Goal: Task Accomplishment & Management: Use online tool/utility

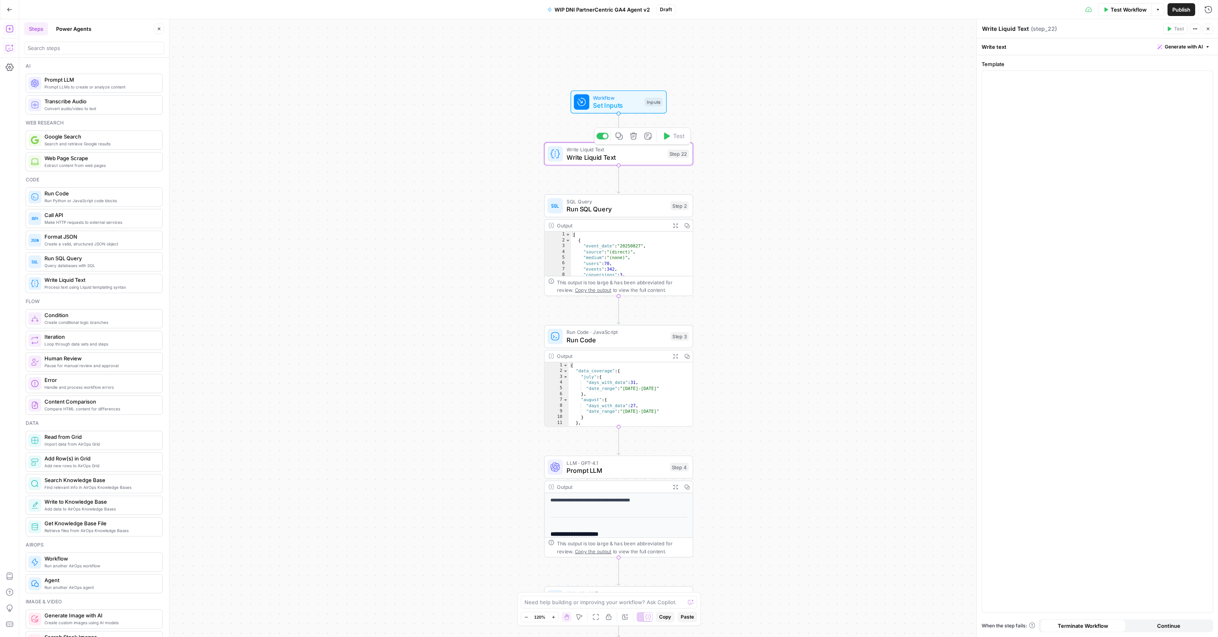
click at [636, 137] on icon "button" at bounding box center [634, 136] width 8 height 8
click at [604, 107] on button "Delete Step" at bounding box center [587, 102] width 41 height 14
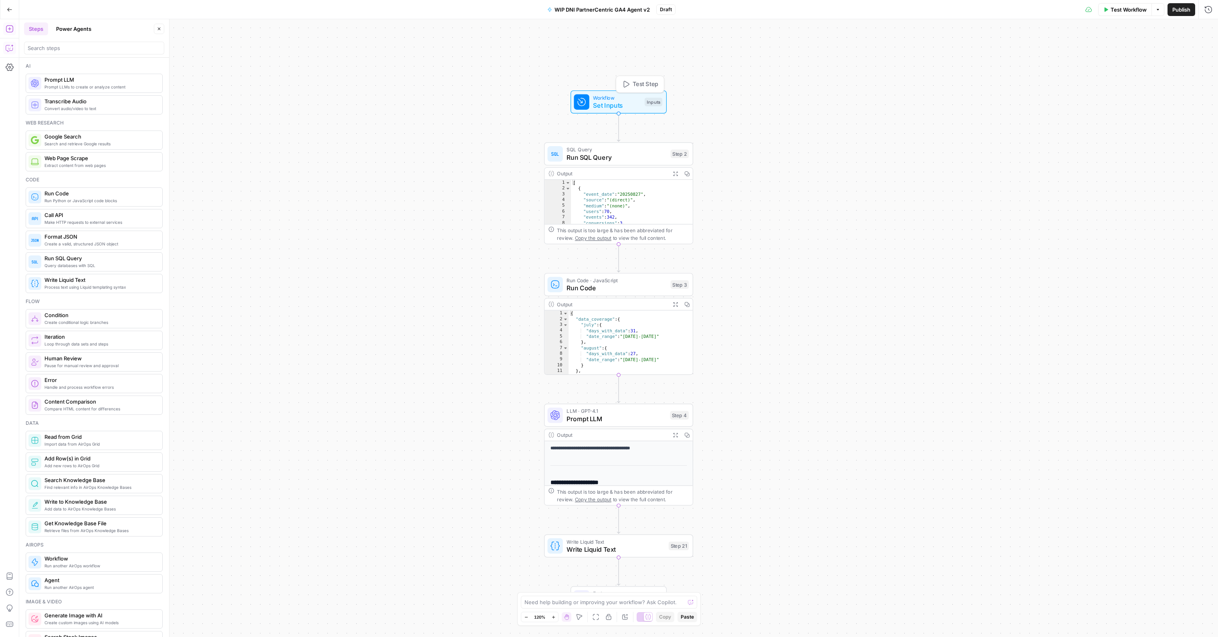
click at [618, 102] on span "Set Inputs" at bounding box center [617, 106] width 48 height 10
click at [1176, 81] on span "edit field" at bounding box center [1181, 82] width 18 height 6
click at [1021, 272] on input "report_type" at bounding box center [1096, 269] width 221 height 8
type input "time_period"
click at [910, 383] on div "Workflow Set Inputs Inputs SQL Query Run SQL Query Step 2 Output Expand Output …" at bounding box center [618, 328] width 1198 height 618
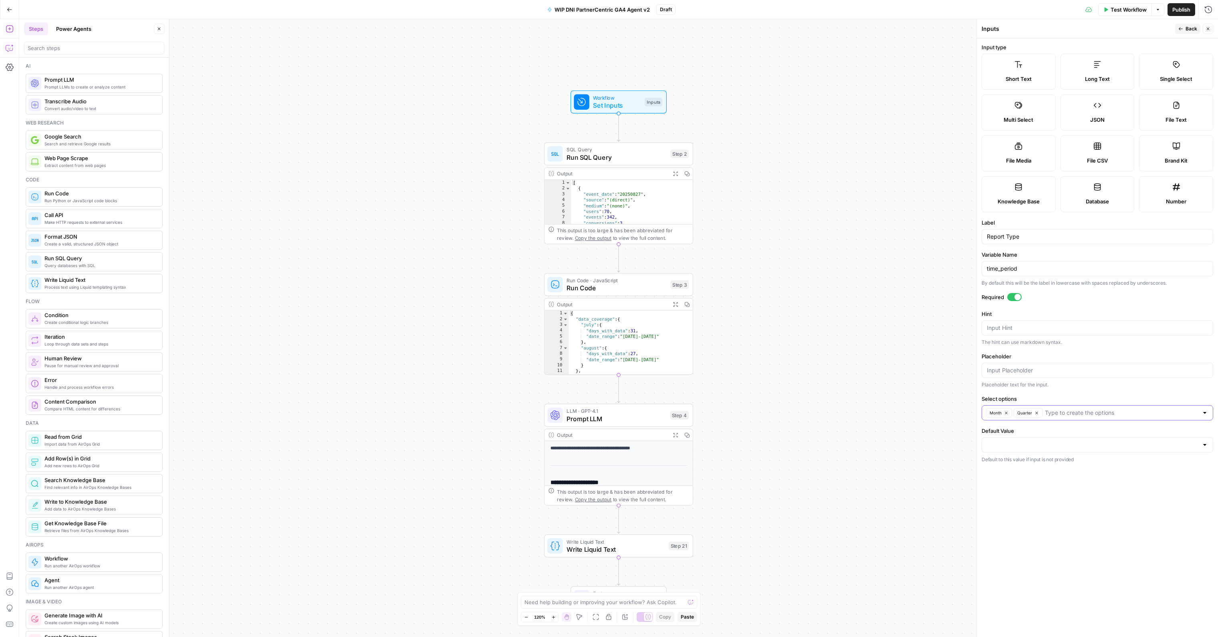
click at [1139, 415] on input "Select options" at bounding box center [1121, 413] width 153 height 8
type input "Year"
click at [1141, 517] on form "Input type Short Text Long Text Single Select Multi Select JSON File Text File …" at bounding box center [1096, 337] width 241 height 599
click at [1182, 29] on icon "button" at bounding box center [1180, 28] width 4 height 3
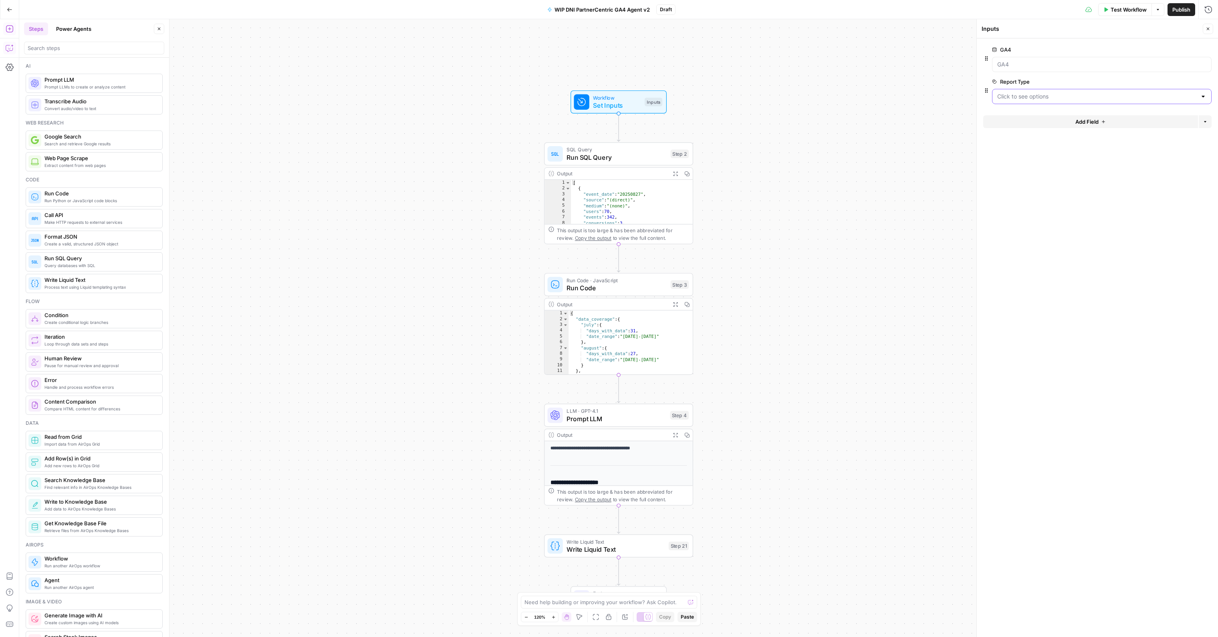
click at [1009, 96] on Type "Report Type" at bounding box center [1096, 97] width 199 height 8
click at [857, 194] on div "Workflow Set Inputs Inputs SQL Query Run SQL Query Step 2 Output Expand Output …" at bounding box center [618, 328] width 1198 height 618
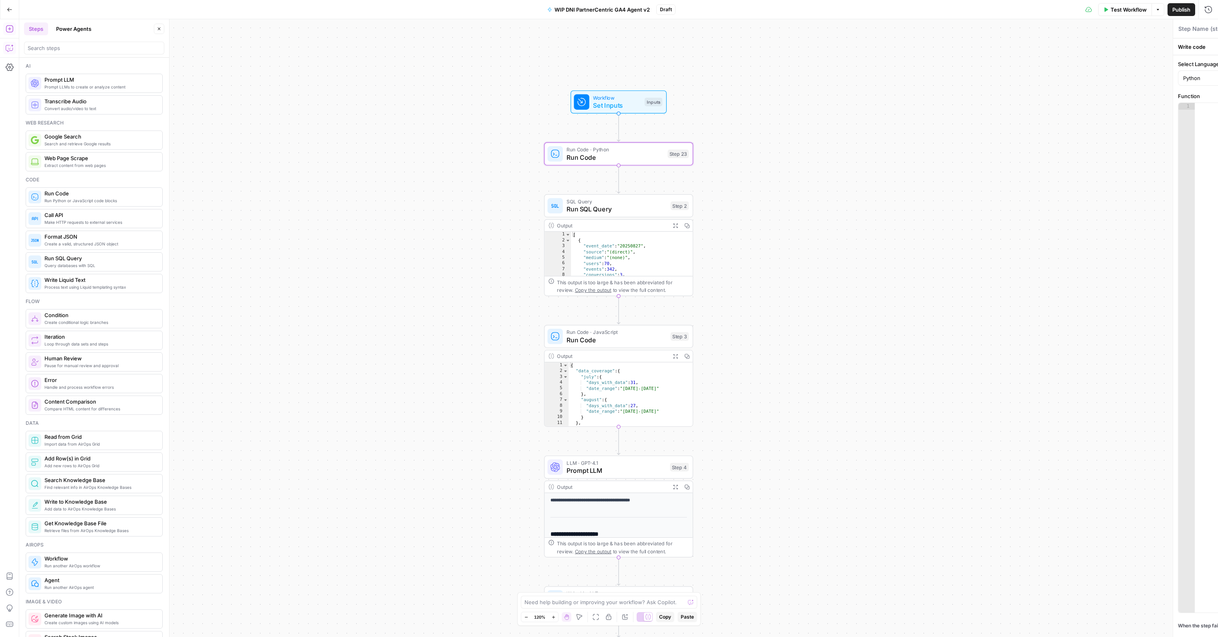
type textarea "Run Code"
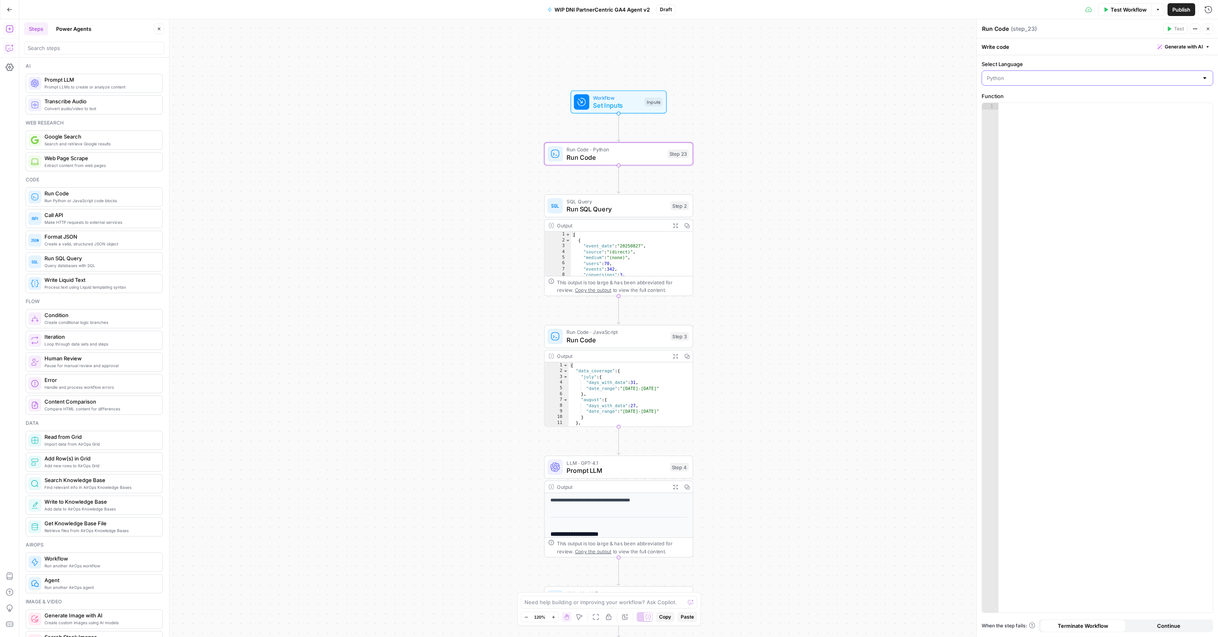
click at [1012, 76] on input "Select Language" at bounding box center [1091, 78] width 211 height 8
click at [1019, 109] on span "Python" at bounding box center [1096, 109] width 199 height 8
type input "Python"
click at [994, 70] on div "Python" at bounding box center [1097, 77] width 232 height 15
click at [1009, 97] on span "JavaScript" at bounding box center [1100, 98] width 206 height 8
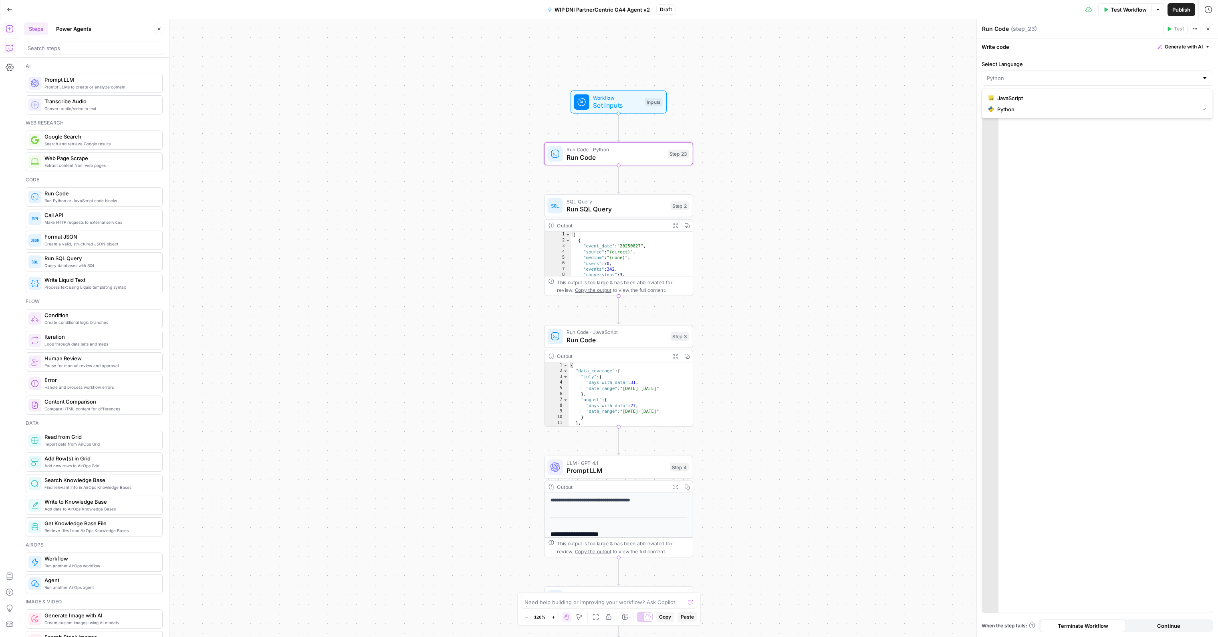
type input "JavaScript"
click at [1129, 190] on div at bounding box center [1105, 365] width 215 height 524
paste textarea "**"
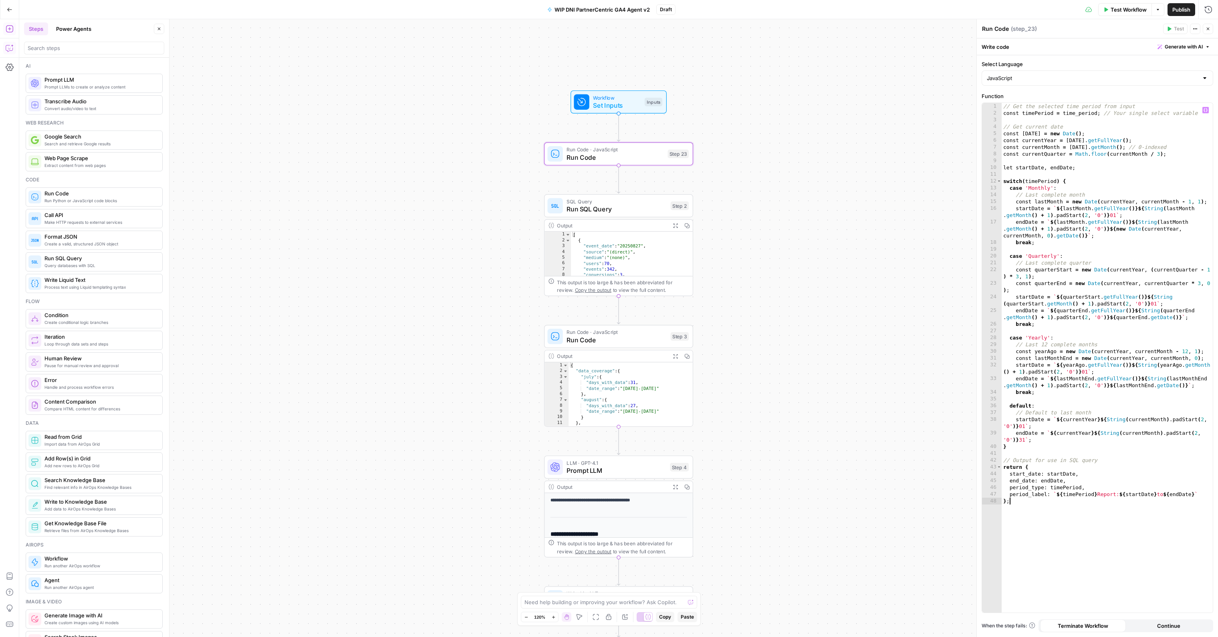
click at [1096, 113] on div "// Get the selected time period from input const timePeriod = time_period ; // …" at bounding box center [1106, 365] width 211 height 524
click at [1179, 139] on div "// Get the selected time period from input const timePeriod = time_period ; // …" at bounding box center [1106, 365] width 211 height 524
click at [1098, 110] on div "// Get the selected time period from input const timePeriod = time_period ; // …" at bounding box center [1106, 365] width 211 height 524
click at [1098, 113] on div "// Get the selected time period from input const timePeriod = time_period ; // …" at bounding box center [1106, 365] width 211 height 524
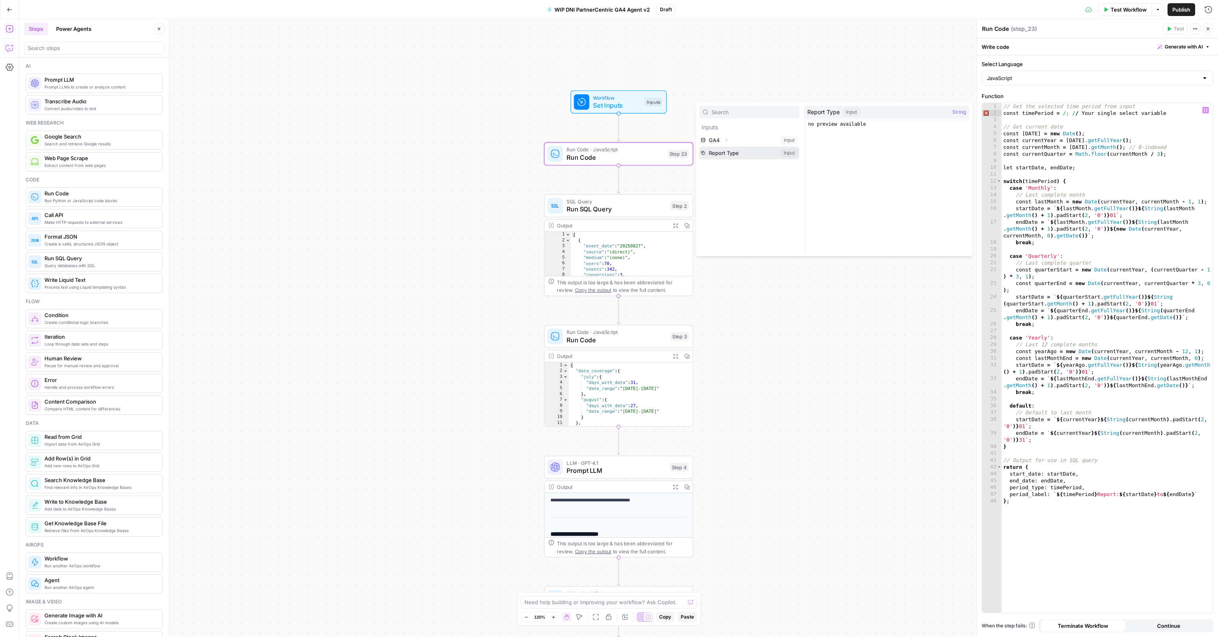
click at [718, 155] on button "Select variable Report Type" at bounding box center [749, 153] width 100 height 13
type textarea "**********"
click at [618, 105] on span "Set Inputs" at bounding box center [617, 106] width 48 height 10
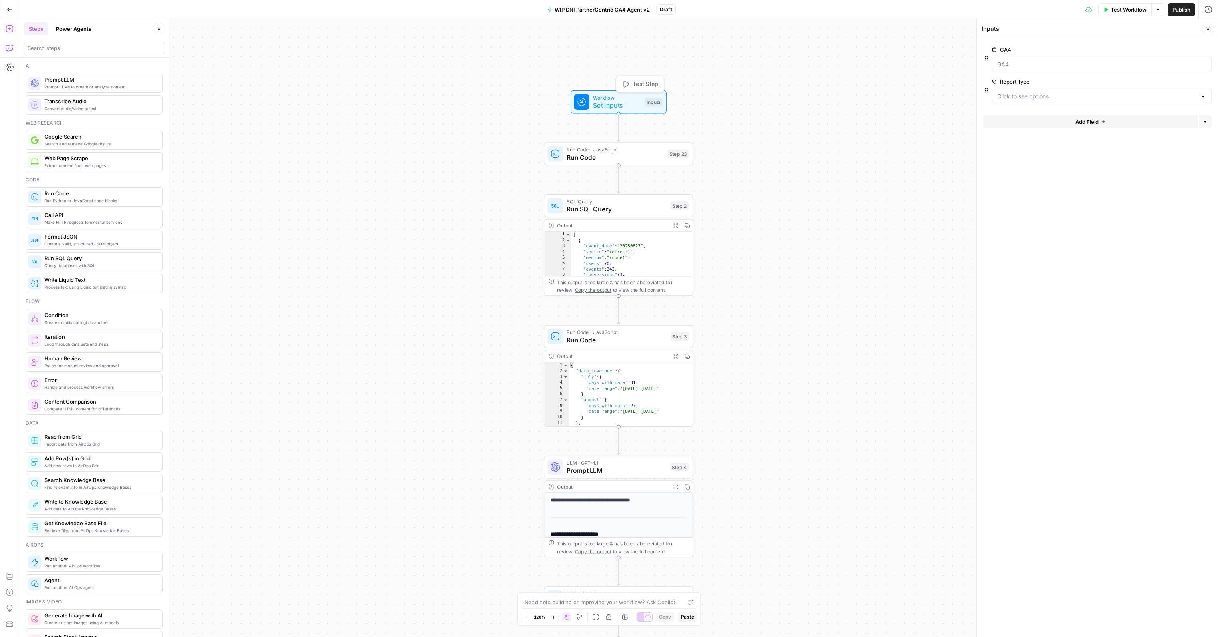
click at [631, 80] on button "Test Step" at bounding box center [640, 84] width 44 height 12
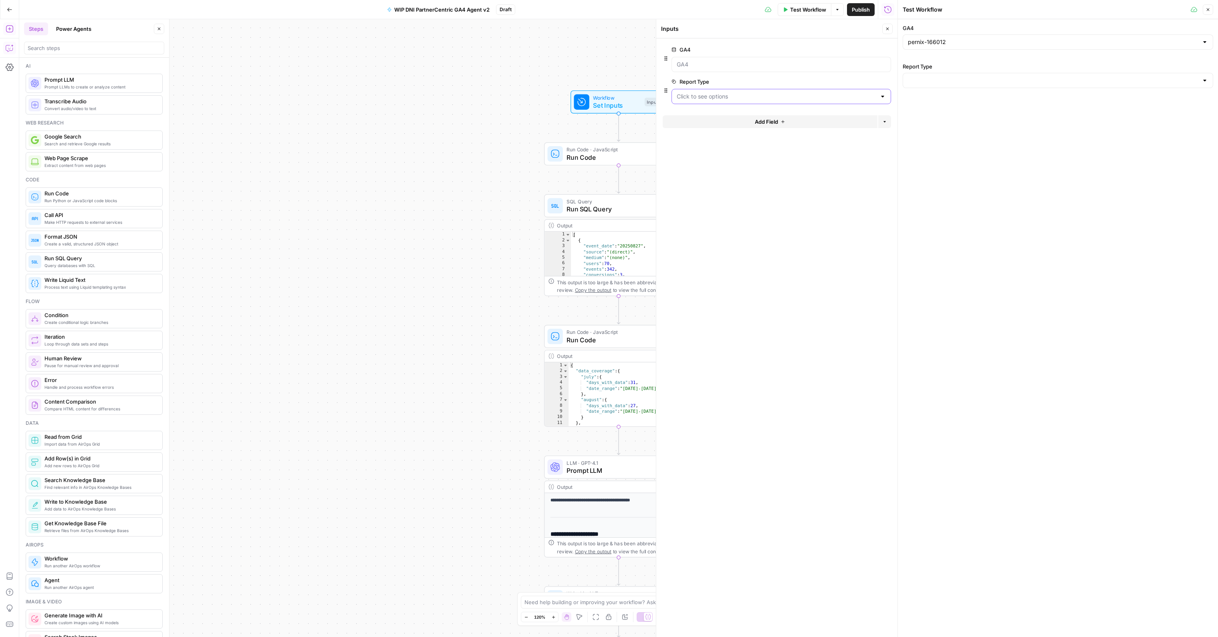
click at [687, 96] on Type "Report Type" at bounding box center [775, 97] width 199 height 8
click at [687, 115] on span "Month" at bounding box center [779, 116] width 203 height 8
click at [963, 78] on input "Report Type" at bounding box center [1053, 81] width 290 height 8
click at [938, 97] on span "Month" at bounding box center [1056, 100] width 294 height 8
type input "Month"
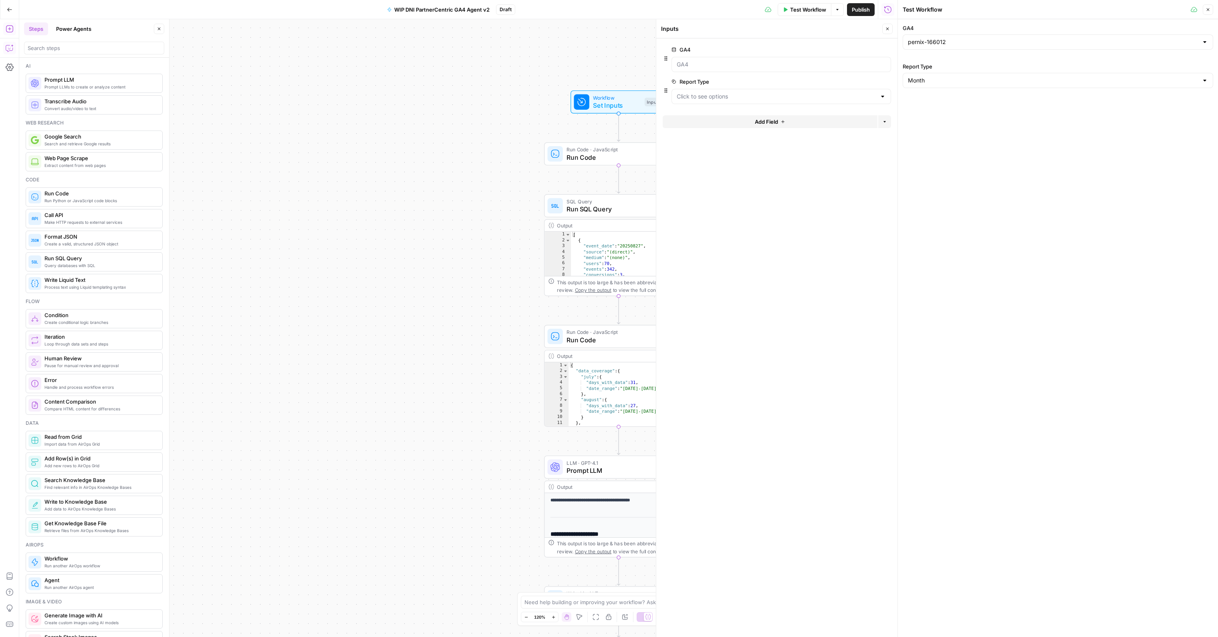
click at [803, 8] on span "Test Workflow" at bounding box center [808, 10] width 36 height 8
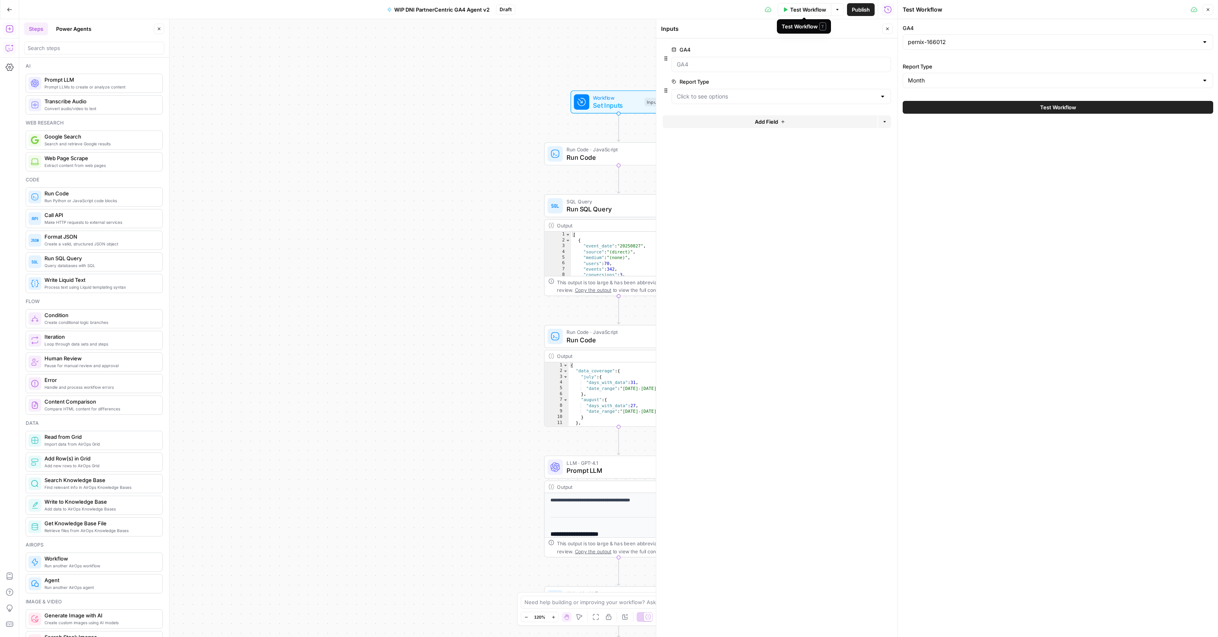
click at [978, 117] on div "GA4 pernix-166012 Report Type Month Test Workflow" at bounding box center [1058, 328] width 320 height 618
click at [976, 110] on button "Test Workflow" at bounding box center [1057, 107] width 310 height 13
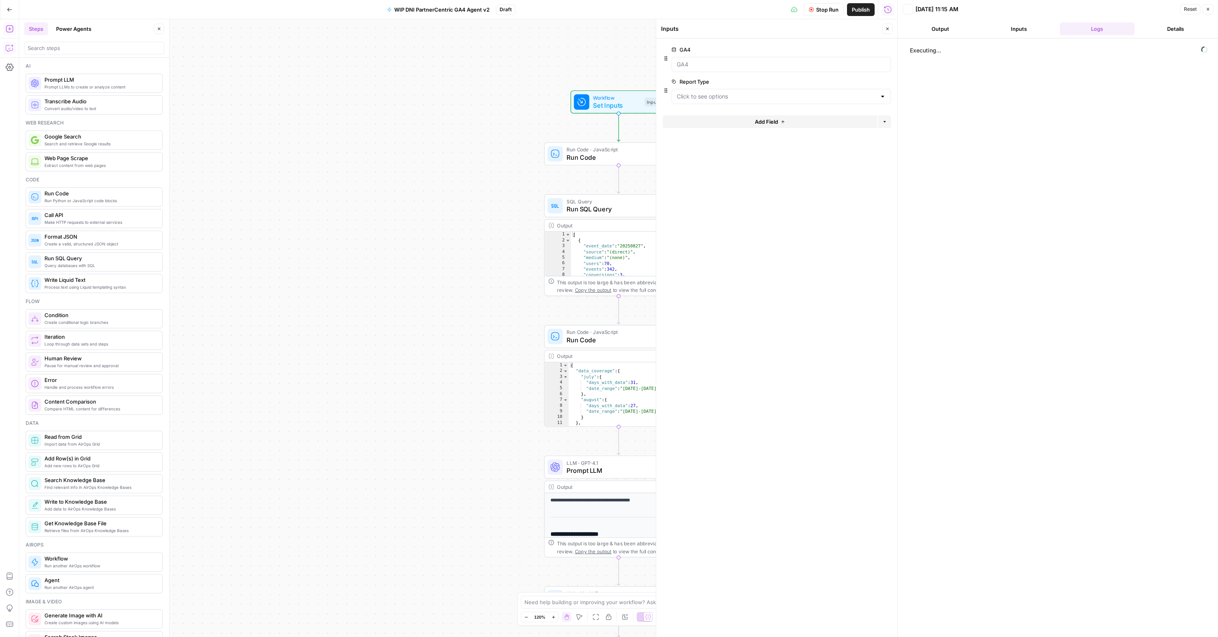
click at [825, 7] on span "Stop Run" at bounding box center [827, 10] width 22 height 8
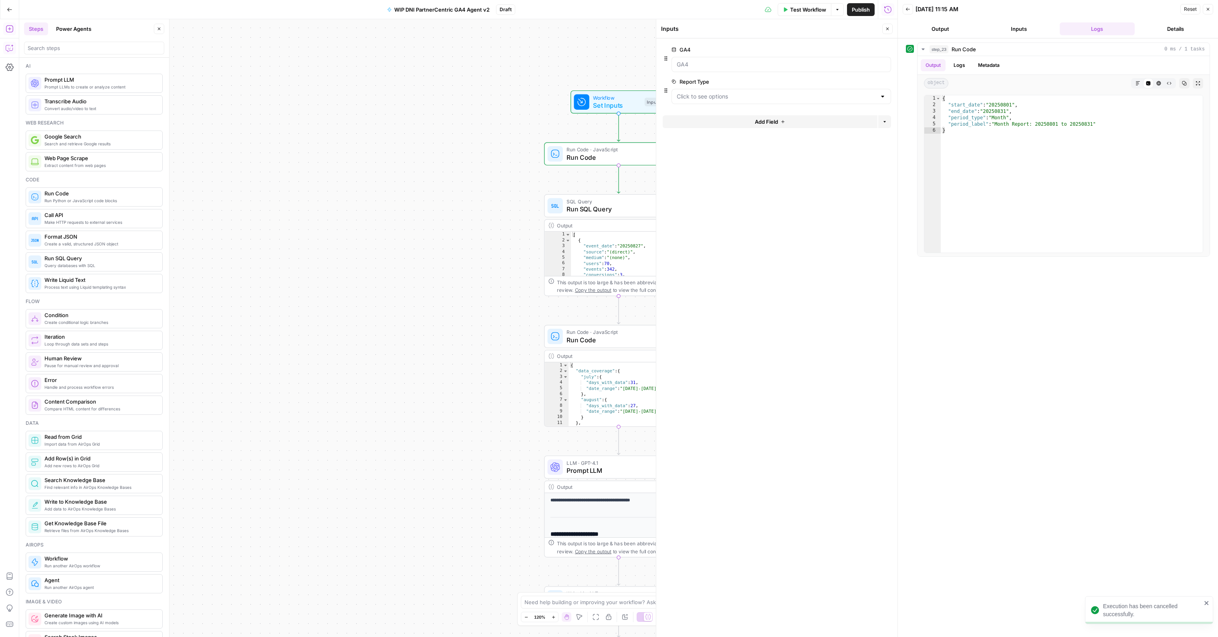
click at [1205, 10] on icon "button" at bounding box center [1207, 9] width 5 height 5
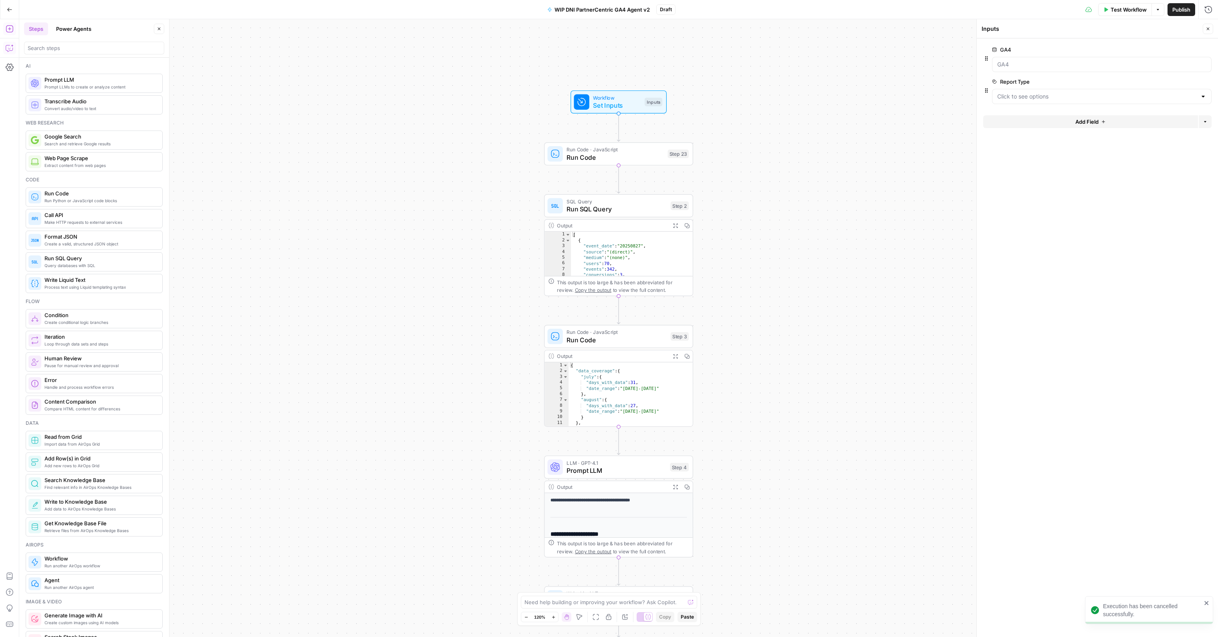
click at [604, 157] on span "Run Code" at bounding box center [614, 158] width 97 height 10
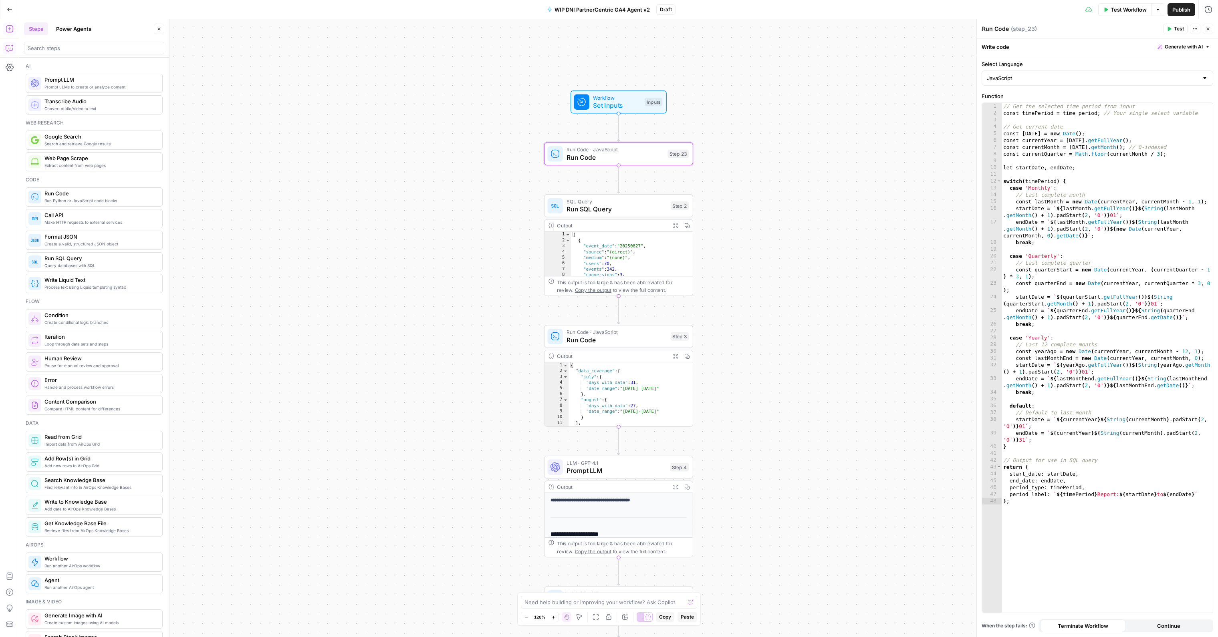
click at [652, 212] on span "Run SQL Query" at bounding box center [616, 209] width 100 height 10
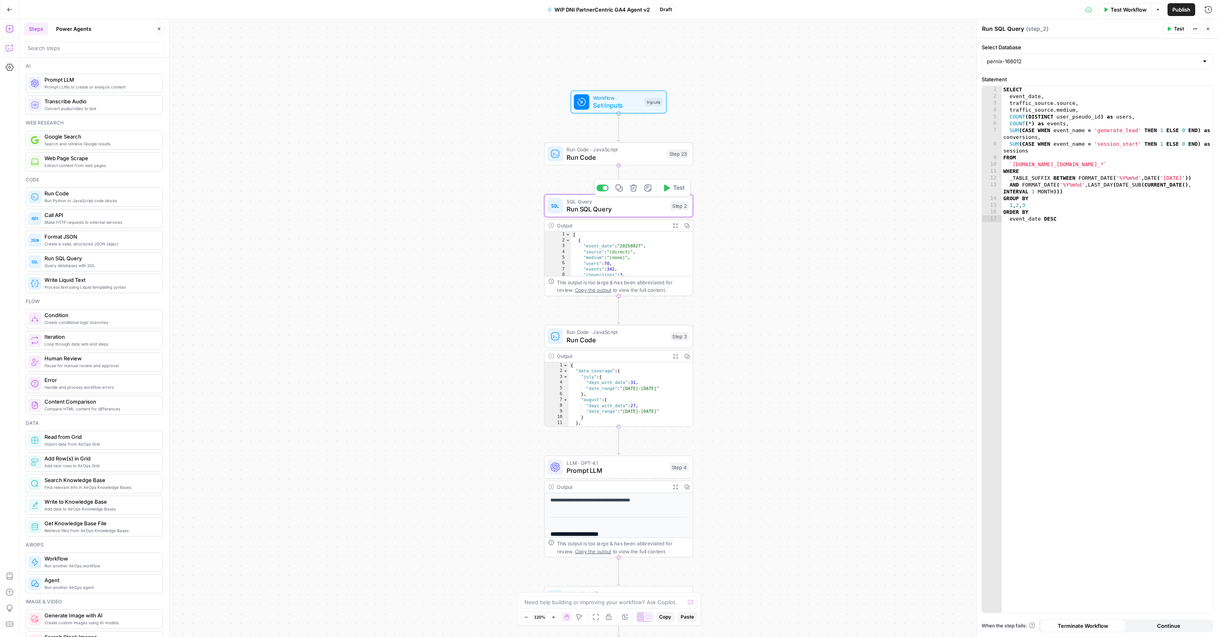
click at [1084, 198] on div "SELECT event_date , traffic_source . source , traffic_source . medium , COUNT (…" at bounding box center [1106, 356] width 211 height 541
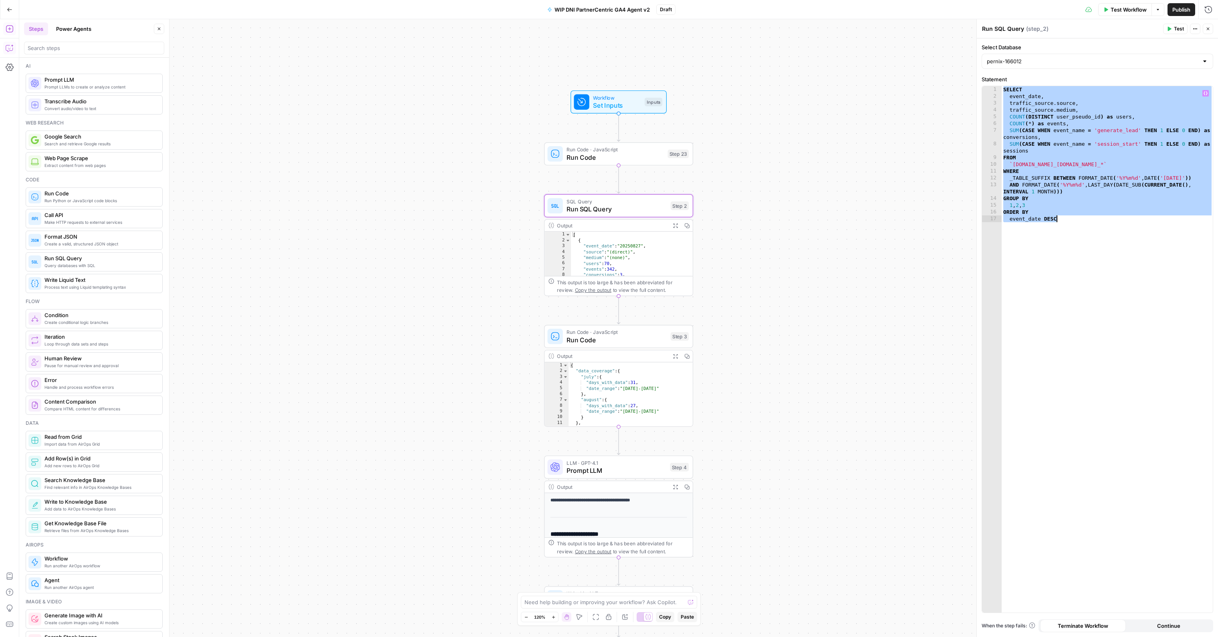
paste textarea
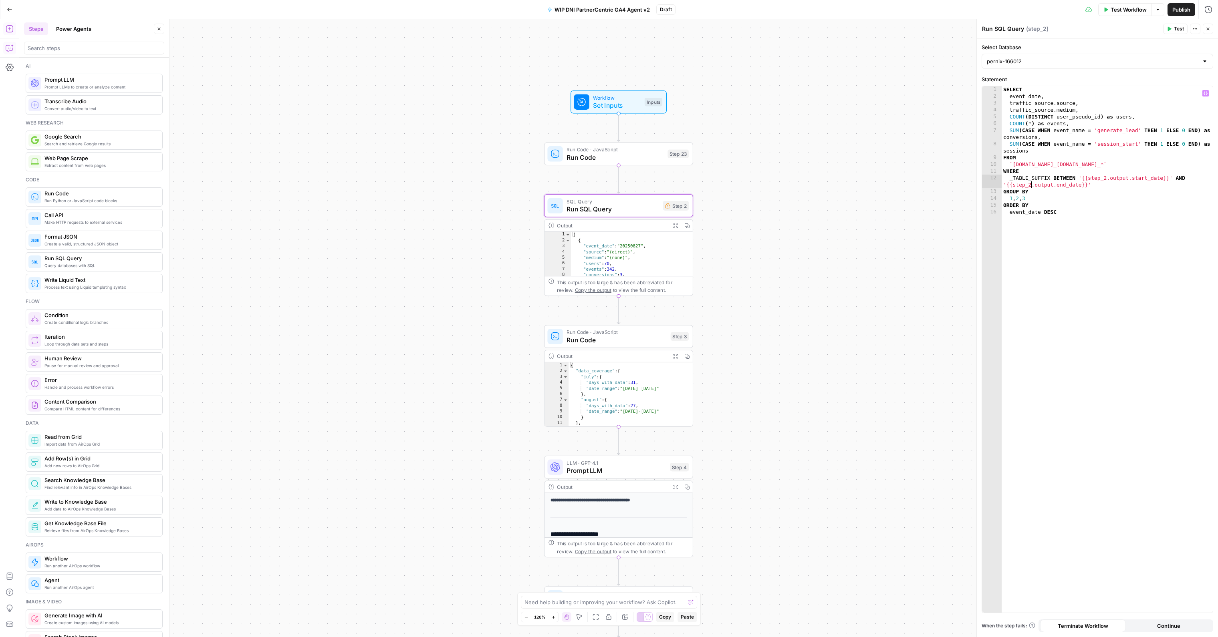
click at [1032, 183] on div "SELECT event_date , traffic_source . source , traffic_source . medium , COUNT (…" at bounding box center [1106, 356] width 211 height 541
click at [1105, 177] on div "SELECT event_date , traffic_source . source , traffic_source . medium , COUNT (…" at bounding box center [1106, 356] width 211 height 541
click at [1103, 206] on div "SELECT event_date , traffic_source . source , traffic_source . medium , COUNT (…" at bounding box center [1106, 356] width 211 height 541
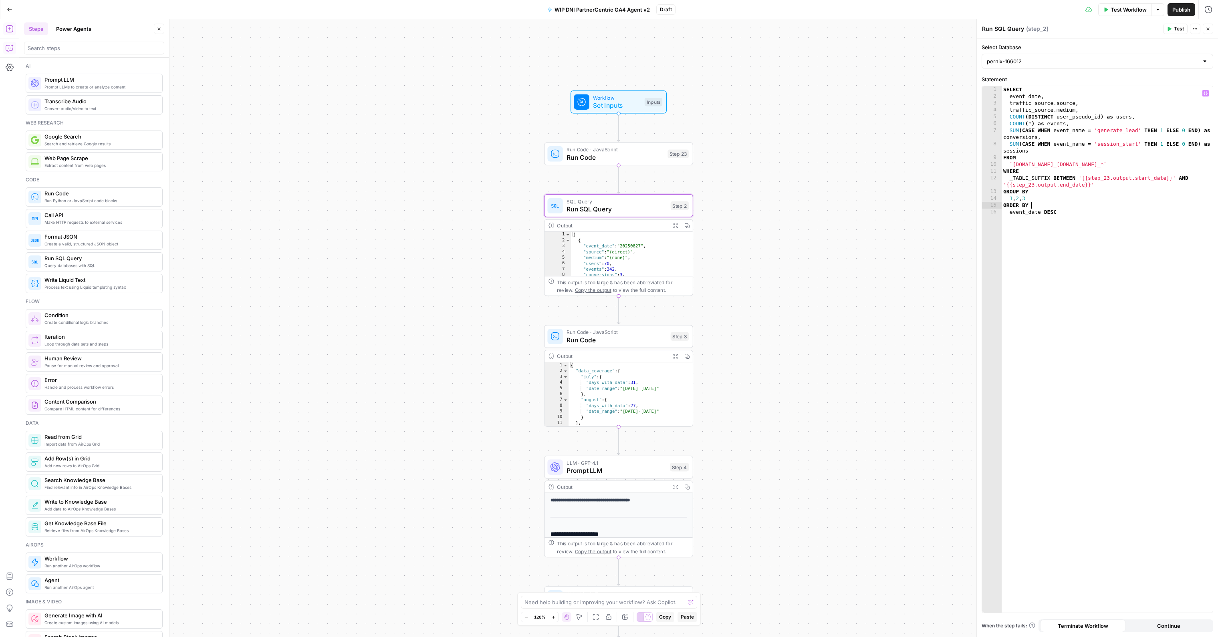
type textarea "********"
click at [1135, 11] on span "Test Workflow" at bounding box center [1128, 10] width 36 height 8
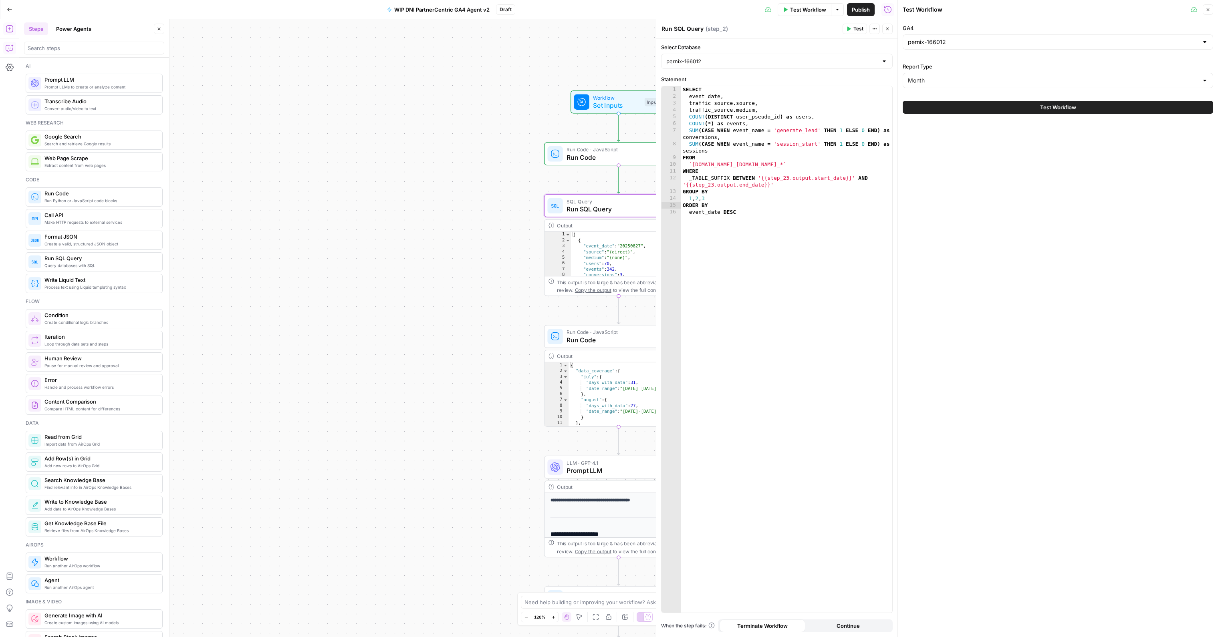
click at [1213, 6] on header "Test Workflow Close" at bounding box center [1058, 9] width 320 height 19
click at [1210, 8] on button "Close" at bounding box center [1207, 9] width 10 height 10
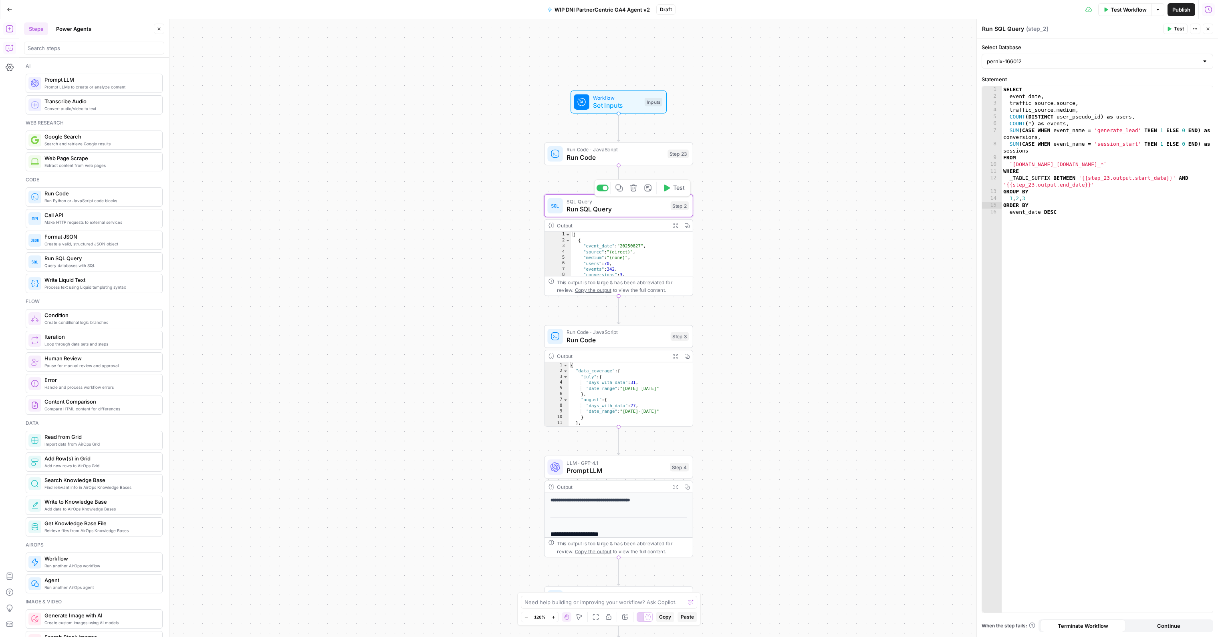
click at [681, 187] on div "Workflow Set Inputs Inputs Run Code · JavaScript Run Code Step 23 SQL Query Run…" at bounding box center [618, 328] width 1198 height 618
click at [669, 204] on div "SQL Query Run SQL Query Step 2 Copy step Delete step Add Note Test" at bounding box center [617, 206] width 141 height 16
click at [677, 188] on span "Test" at bounding box center [679, 188] width 12 height 9
click at [546, 112] on button "No" at bounding box center [541, 112] width 18 height 14
click at [598, 161] on span "Run Code" at bounding box center [614, 158] width 97 height 10
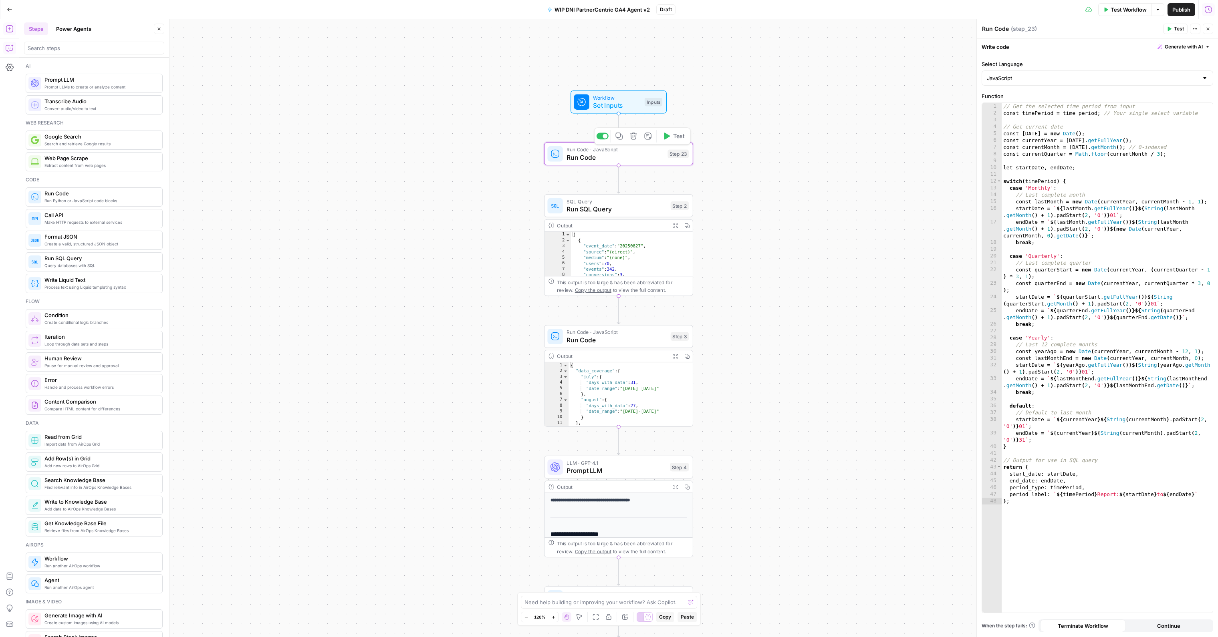
click at [683, 134] on span "Test" at bounding box center [679, 136] width 12 height 9
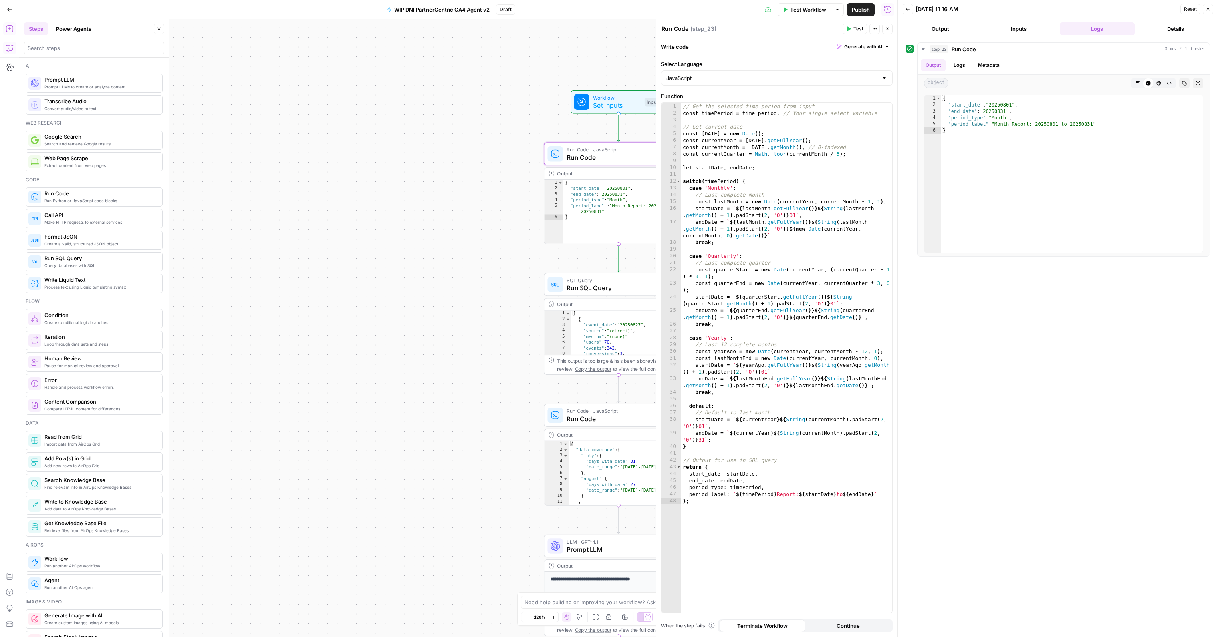
click at [594, 282] on span "SQL Query" at bounding box center [616, 280] width 100 height 8
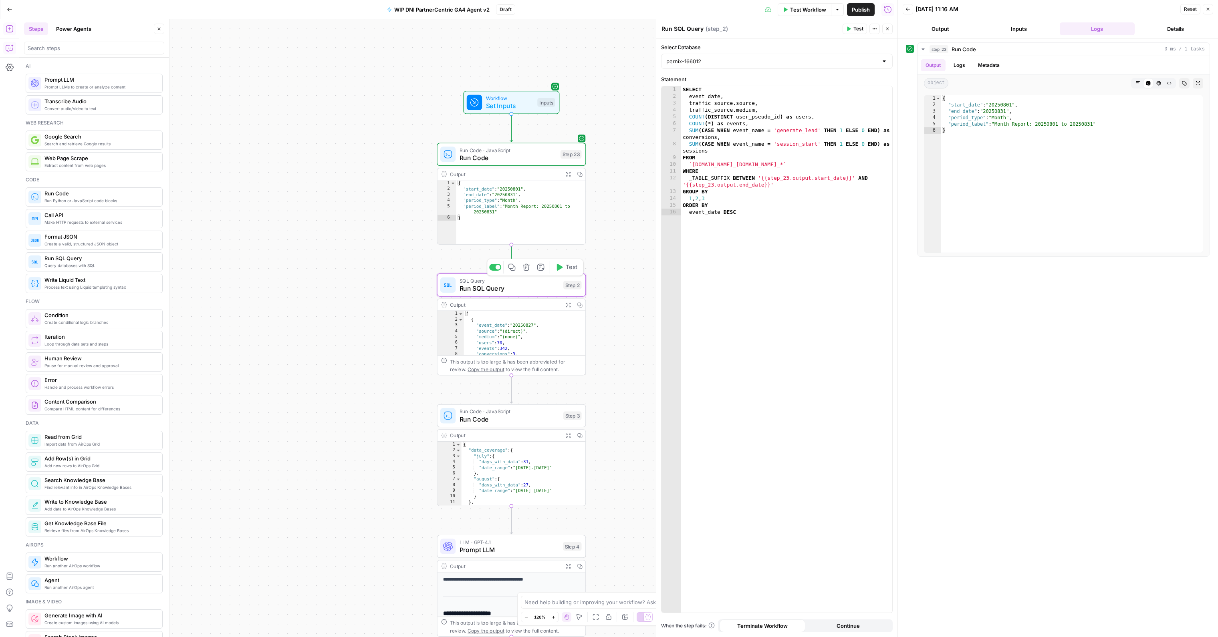
click at [575, 265] on span "Test" at bounding box center [572, 267] width 12 height 9
click at [492, 420] on span "Run Code" at bounding box center [509, 420] width 100 height 10
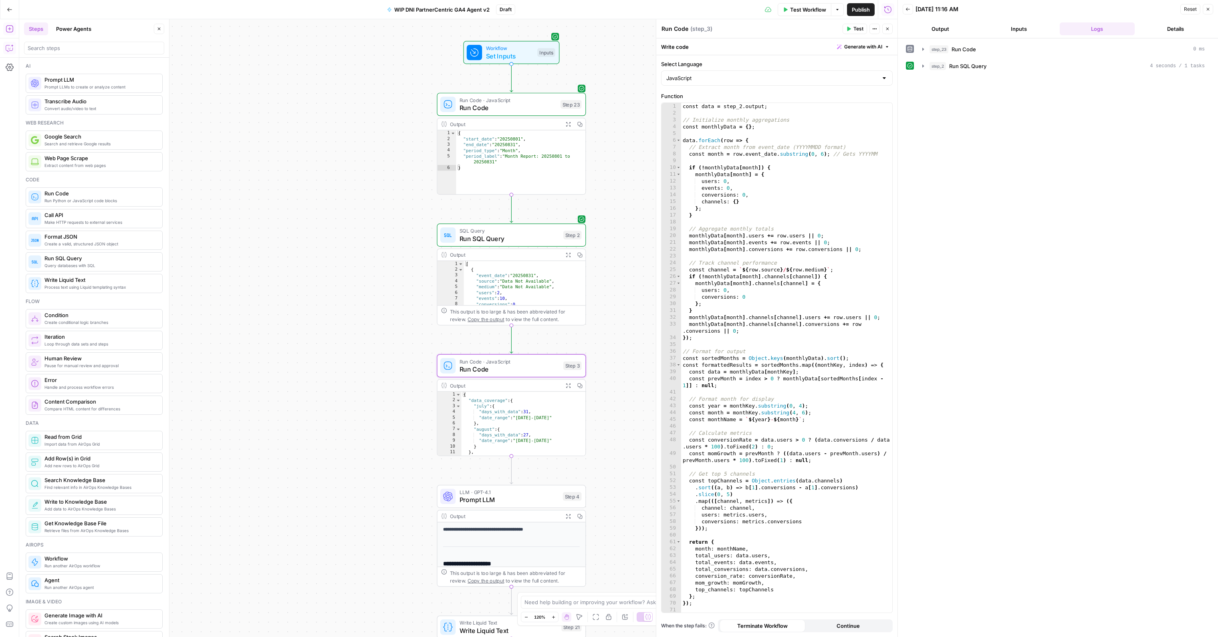
click at [515, 91] on button "Copy step" at bounding box center [511, 87] width 12 height 12
click at [513, 99] on span "Run Code · JavaScript" at bounding box center [507, 100] width 97 height 8
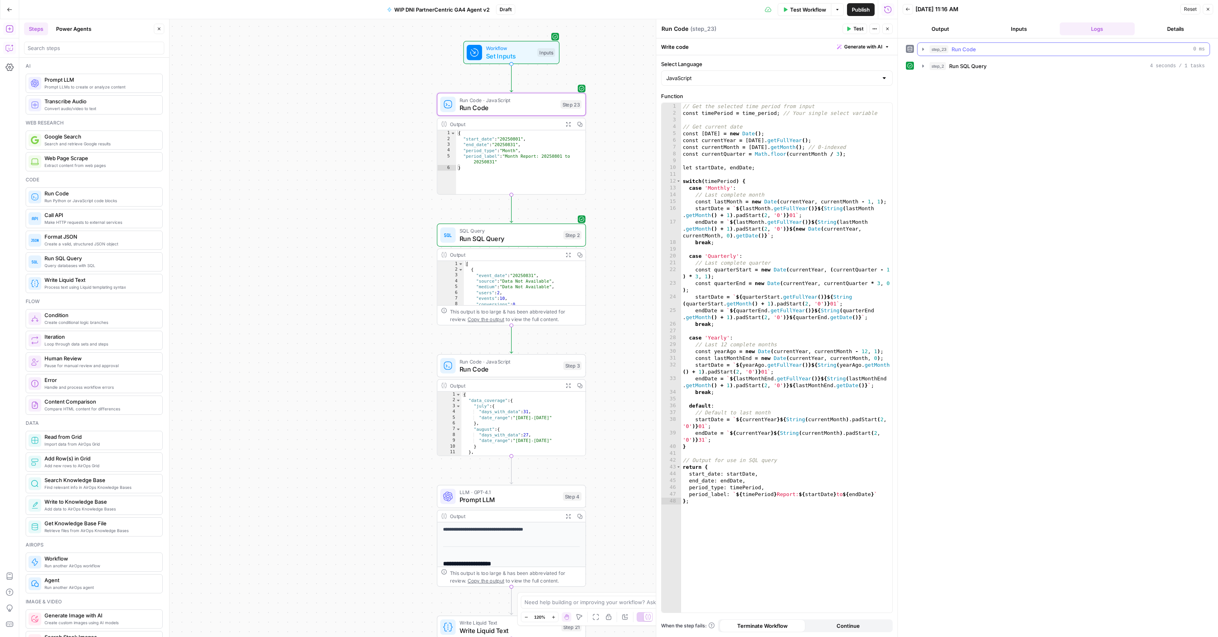
click at [925, 49] on icon "button" at bounding box center [923, 49] width 6 height 6
click at [922, 269] on icon "button" at bounding box center [923, 267] width 6 height 6
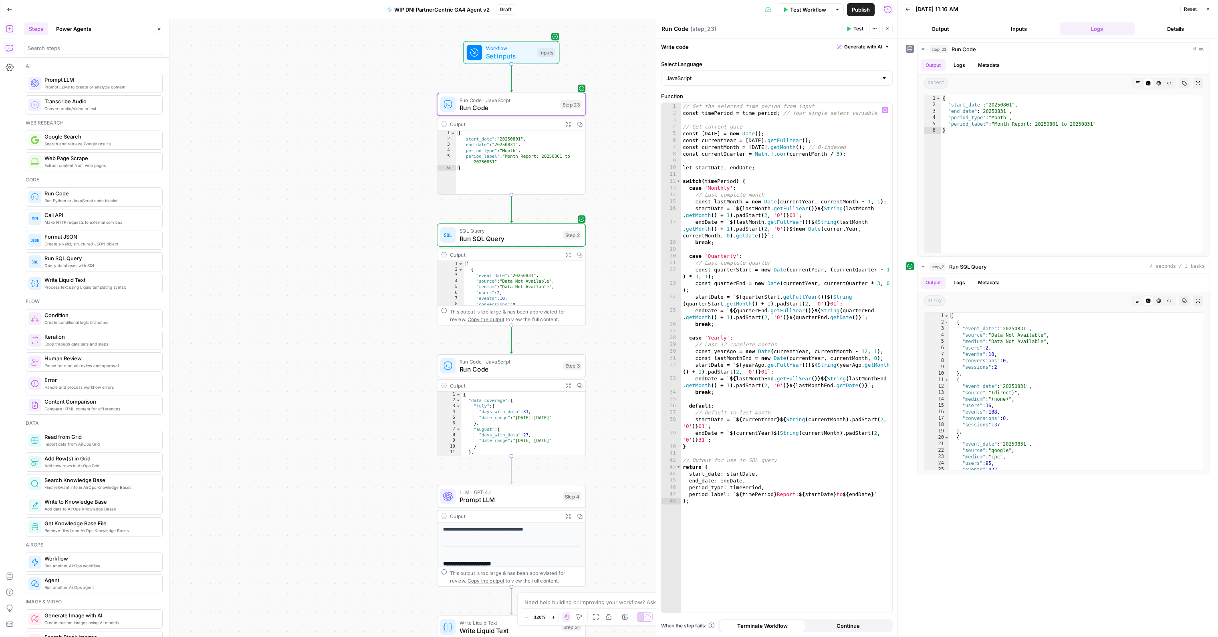
click at [723, 276] on div "// Get the selected time period from input const timePeriod = time_period ; // …" at bounding box center [786, 365] width 211 height 524
type textarea "**********"
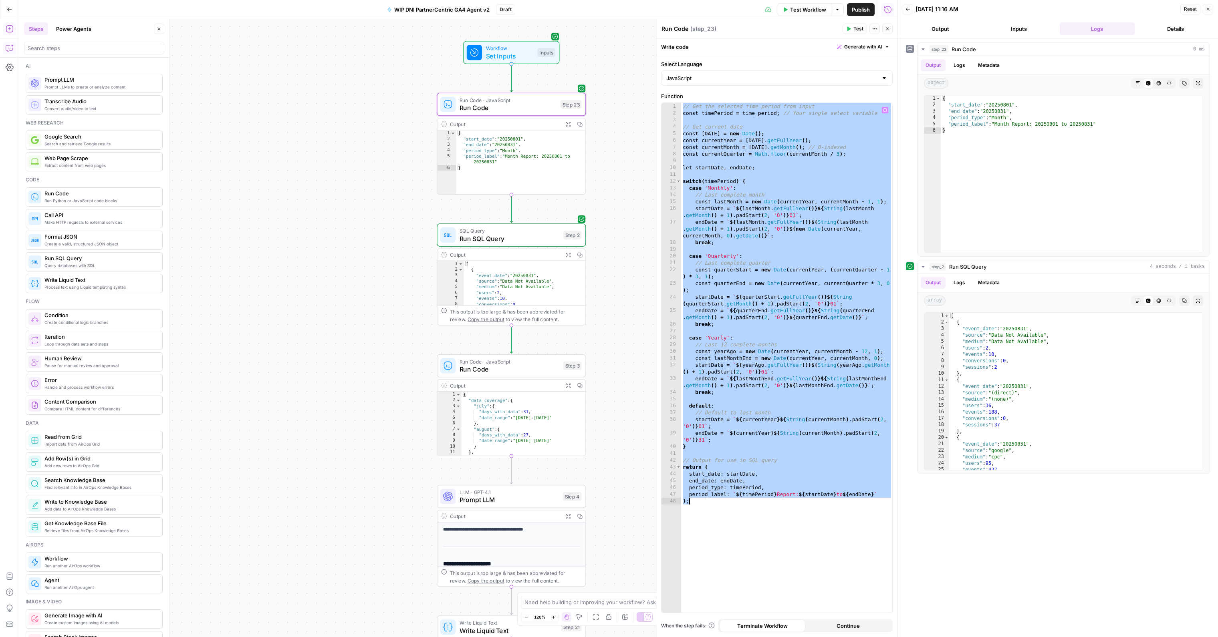
click at [485, 364] on span "Run Code" at bounding box center [509, 369] width 100 height 10
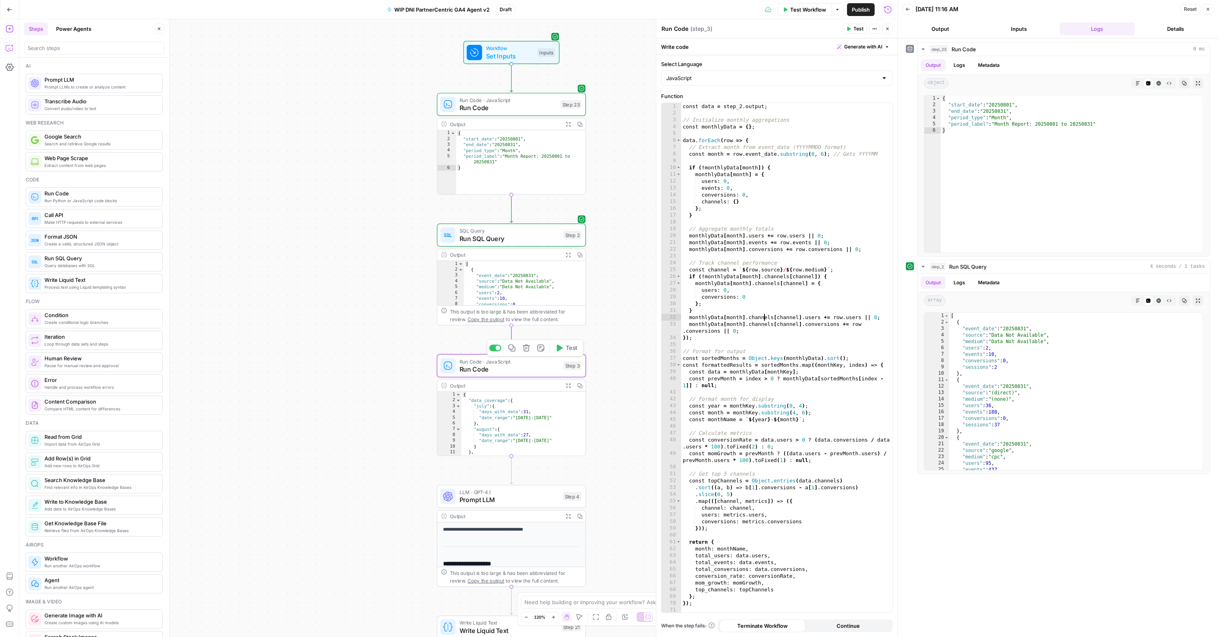
click at [765, 316] on div "const data = step_2 . output ; // Initialize monthly aggregations const monthly…" at bounding box center [786, 365] width 211 height 524
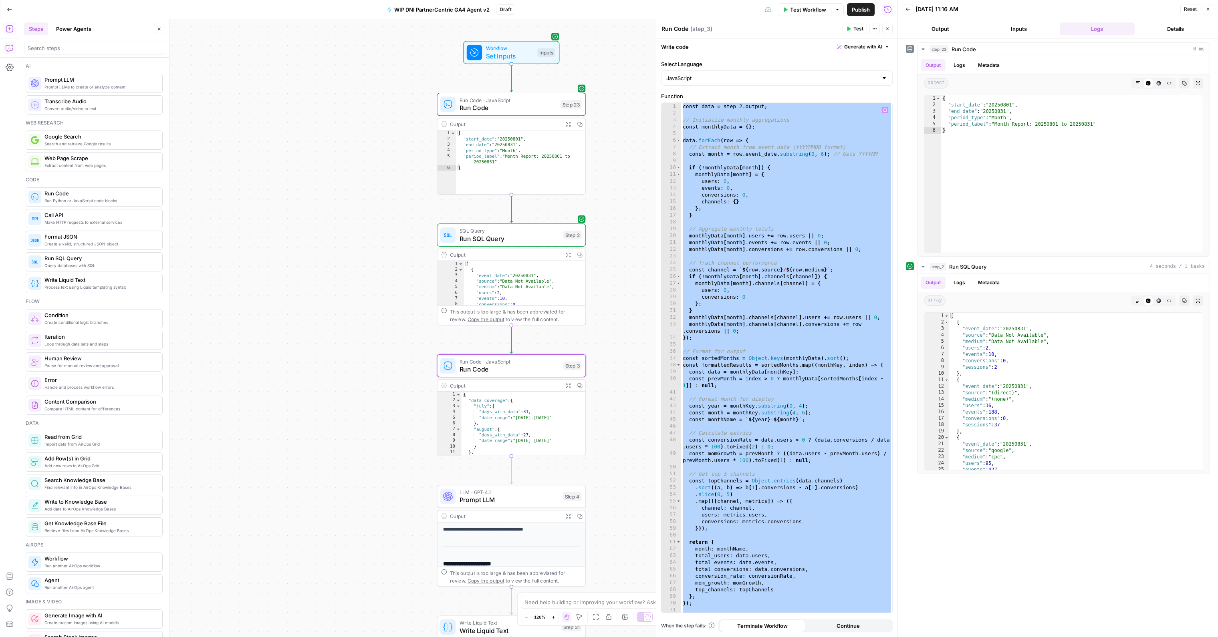
paste textarea
type textarea "*"
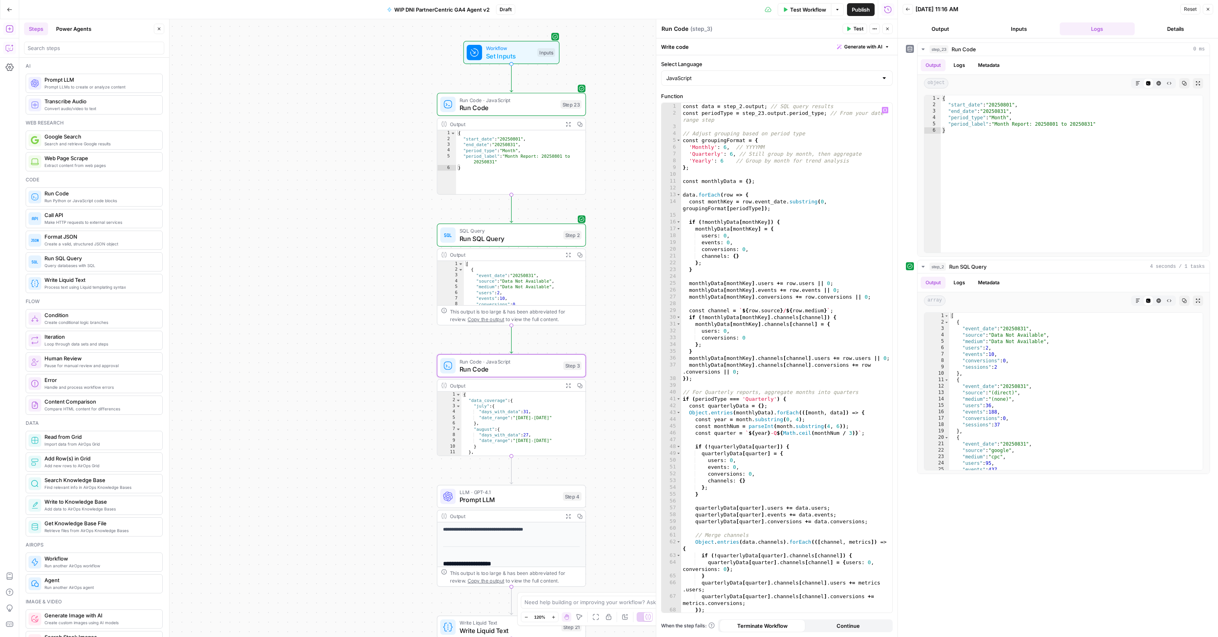
click at [851, 30] on button "Test" at bounding box center [854, 29] width 24 height 10
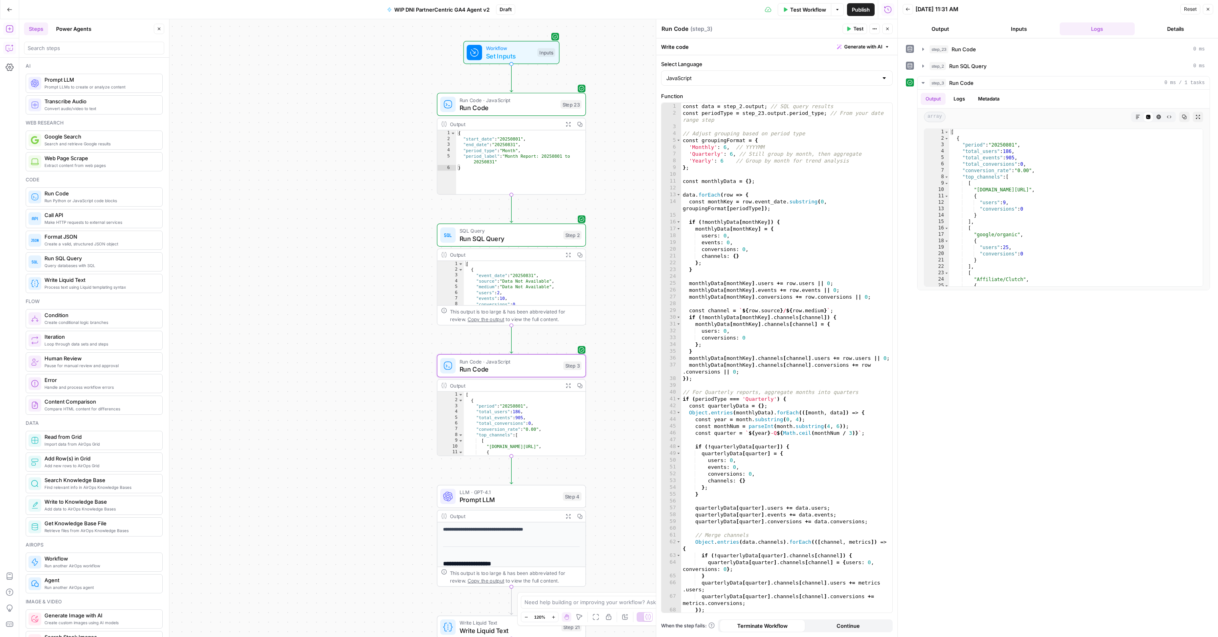
click at [499, 499] on span "Prompt LLM" at bounding box center [508, 500] width 99 height 10
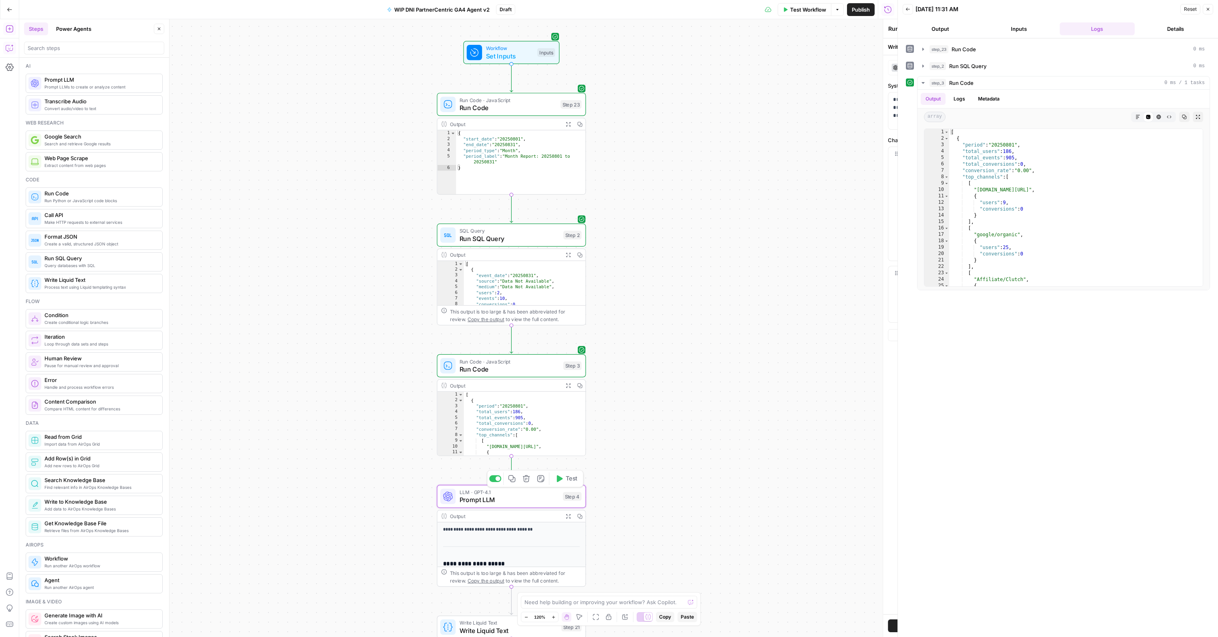
type textarea "Prompt LLM"
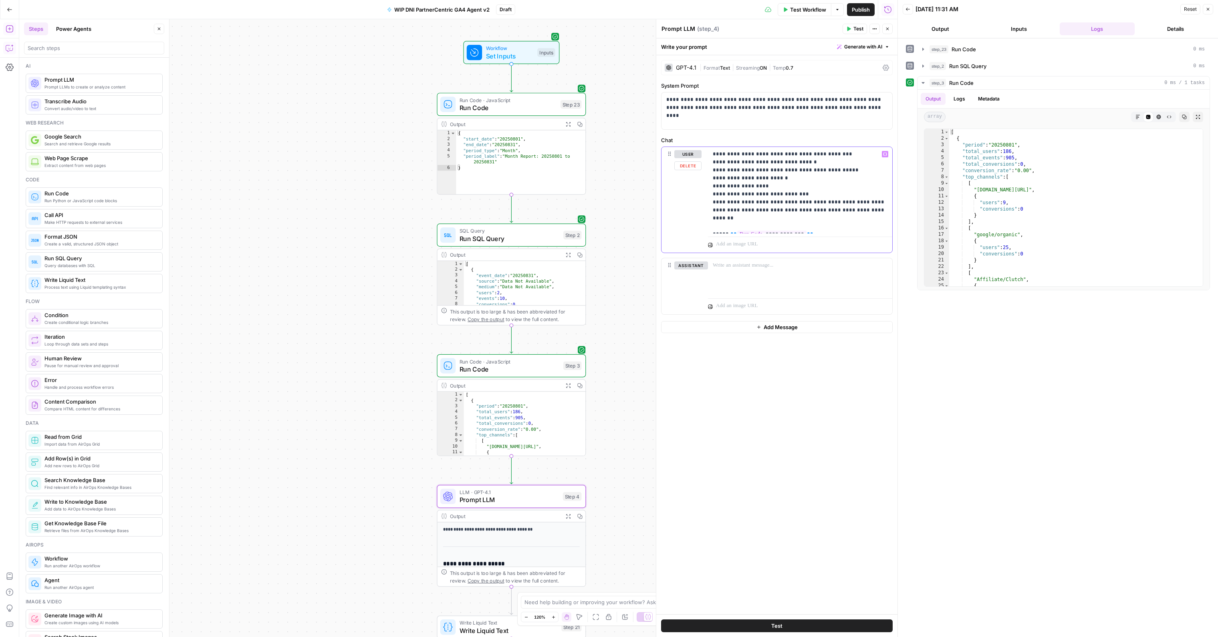
click at [842, 154] on p "**********" at bounding box center [800, 190] width 175 height 80
click at [713, 153] on p "**********" at bounding box center [800, 190] width 175 height 80
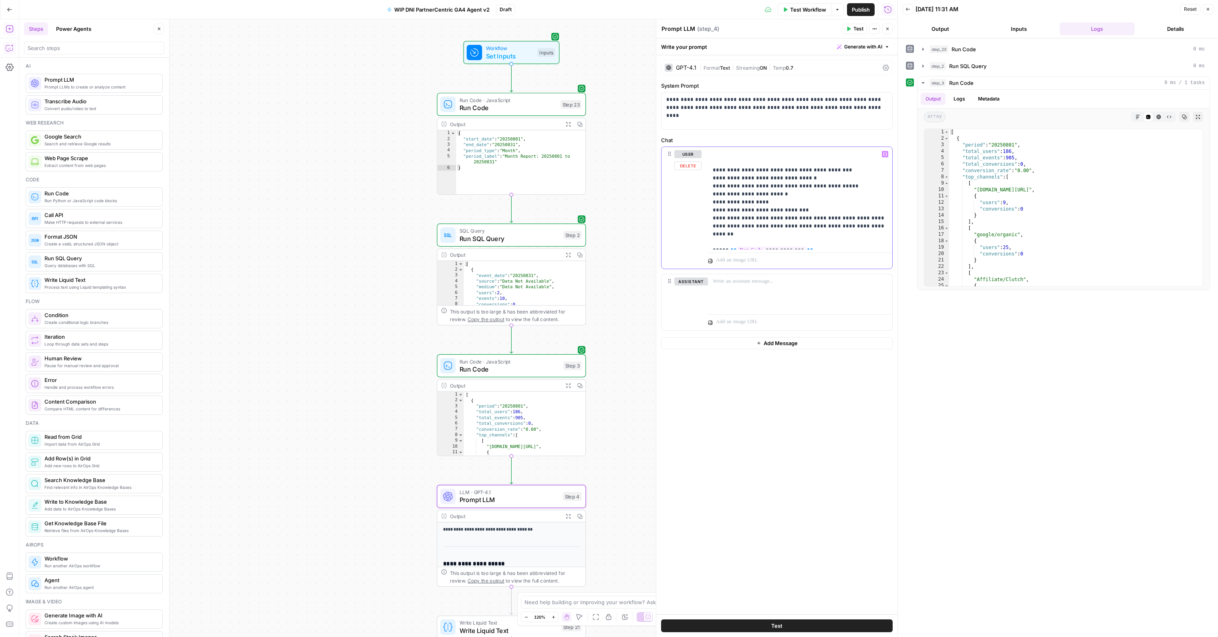
click at [725, 153] on p "**********" at bounding box center [800, 198] width 175 height 96
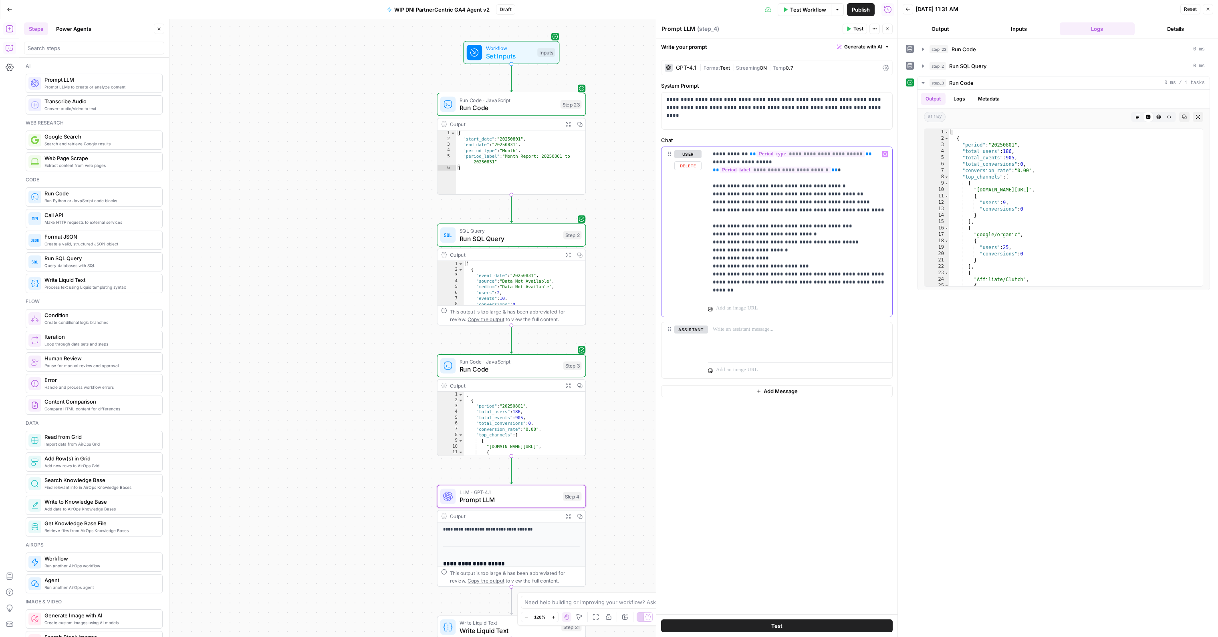
drag, startPoint x: 835, startPoint y: 177, endPoint x: 708, endPoint y: 176, distance: 127.8
click at [708, 176] on div "**********" at bounding box center [800, 222] width 184 height 151
drag, startPoint x: 835, startPoint y: 216, endPoint x: 732, endPoint y: 215, distance: 103.7
click at [732, 215] on p "**********" at bounding box center [800, 222] width 175 height 144
click at [806, 215] on p "**********" at bounding box center [800, 222] width 175 height 144
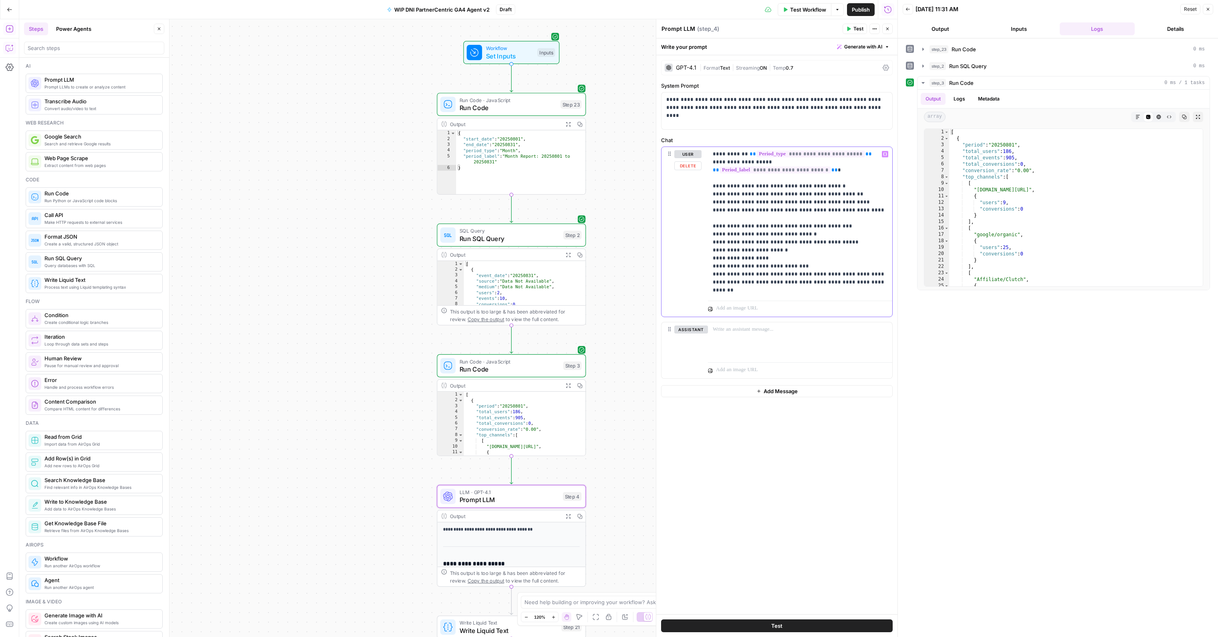
drag, startPoint x: 816, startPoint y: 218, endPoint x: 703, endPoint y: 221, distance: 113.4
click at [703, 221] on div "**********" at bounding box center [776, 232] width 231 height 170
click at [847, 29] on icon "button" at bounding box center [848, 28] width 5 height 5
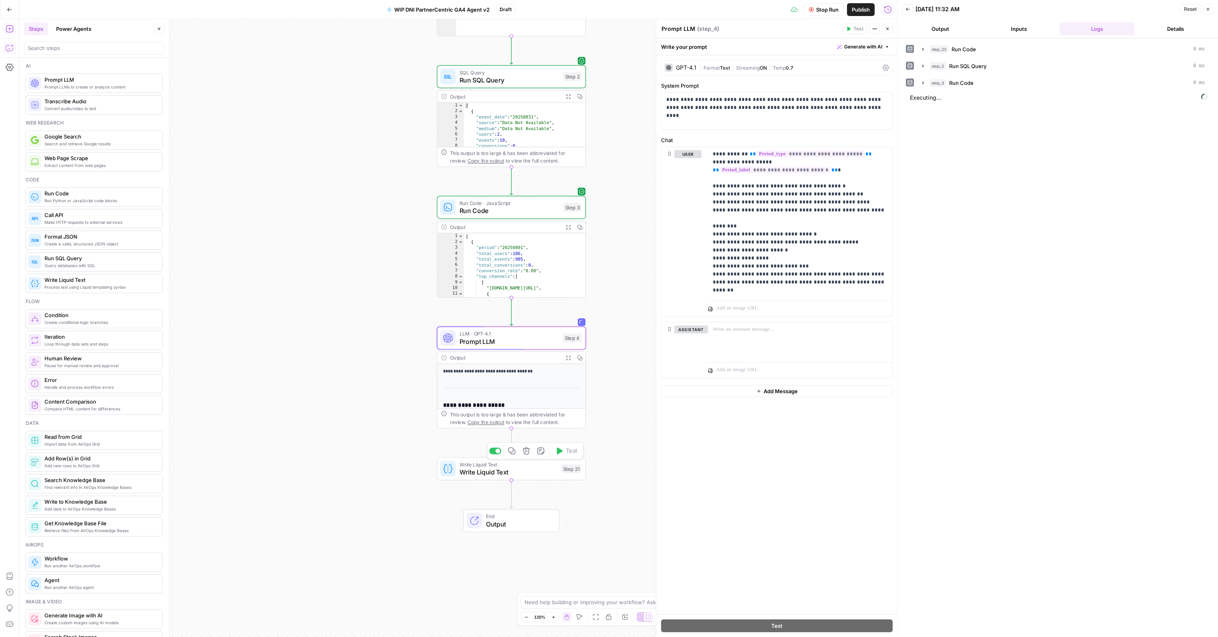
click at [527, 451] on icon "button" at bounding box center [526, 451] width 7 height 7
click at [592, 106] on button "Delete Step" at bounding box center [587, 102] width 41 height 14
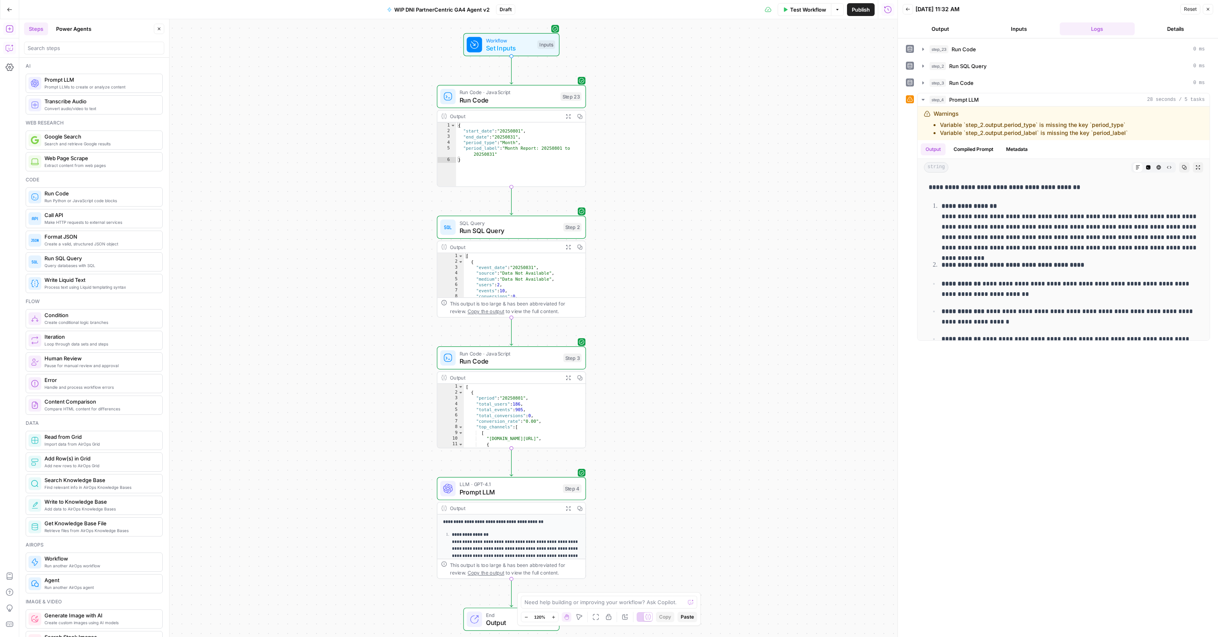
click at [515, 483] on span "LLM · GPT-4.1" at bounding box center [508, 485] width 99 height 8
